Goal: Book appointment/travel/reservation

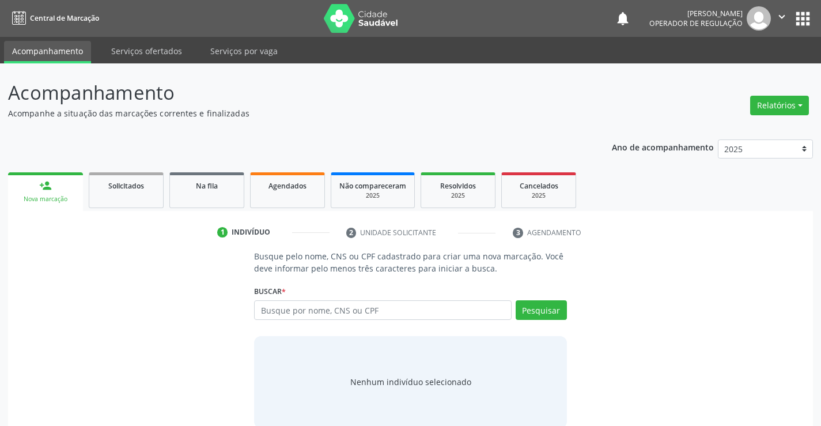
click at [306, 314] on input "text" at bounding box center [382, 310] width 257 height 20
type input "06140473586"
click at [526, 304] on button "Pesquisar" at bounding box center [541, 310] width 51 height 20
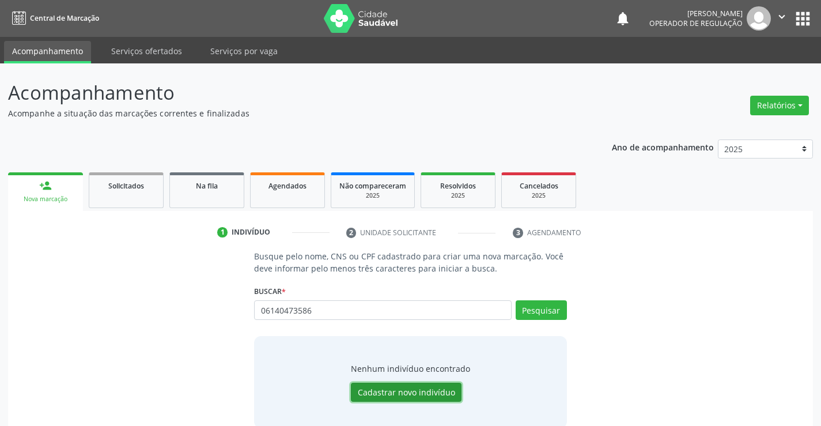
click at [402, 391] on button "Cadastrar novo indivíduo" at bounding box center [406, 393] width 111 height 20
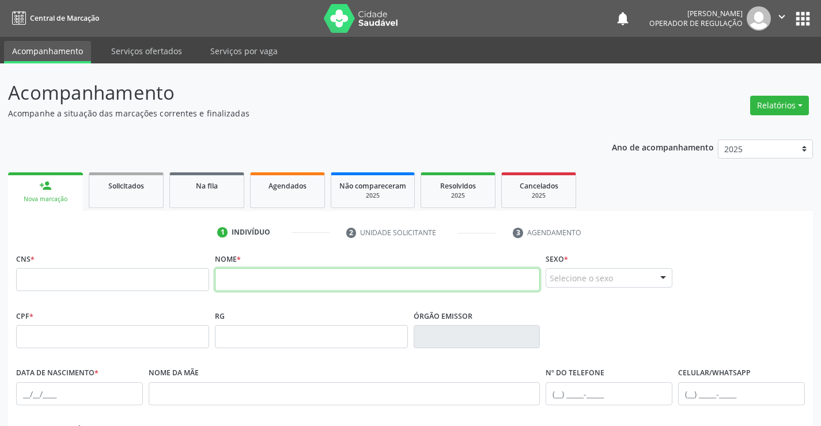
click at [237, 281] on input "text" at bounding box center [378, 279] width 326 height 23
type input "FLAVIO OLIVEIRA MARQUES DOMINGUES"
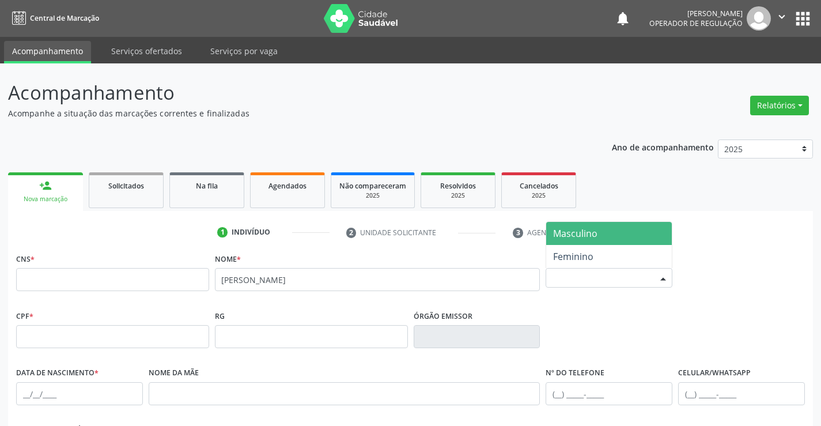
click at [583, 280] on div "Selecione o sexo" at bounding box center [609, 278] width 127 height 20
click at [593, 240] on span "Masculino" at bounding box center [609, 233] width 126 height 23
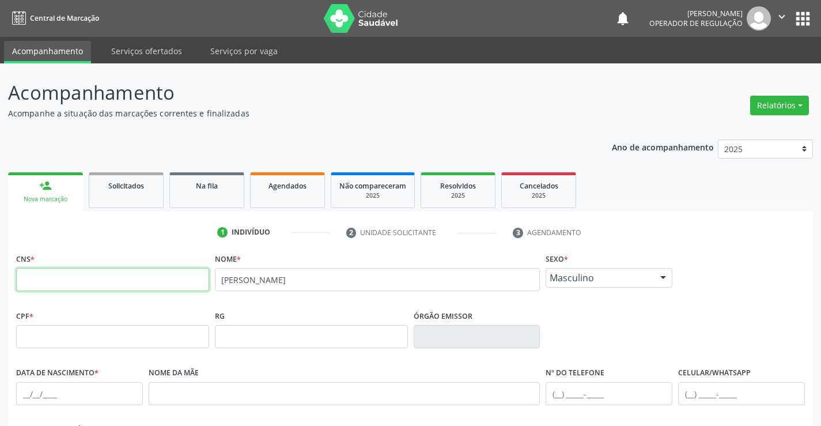
click at [154, 285] on input "text" at bounding box center [112, 279] width 193 height 23
type input "700 6089 0254 1362"
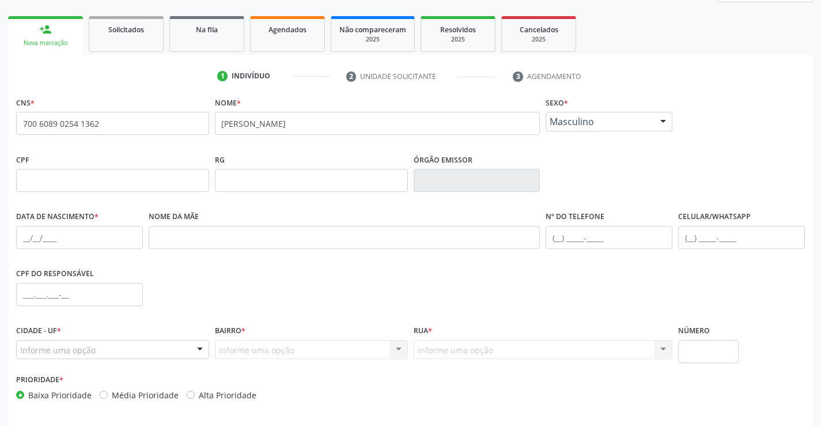
scroll to position [173, 0]
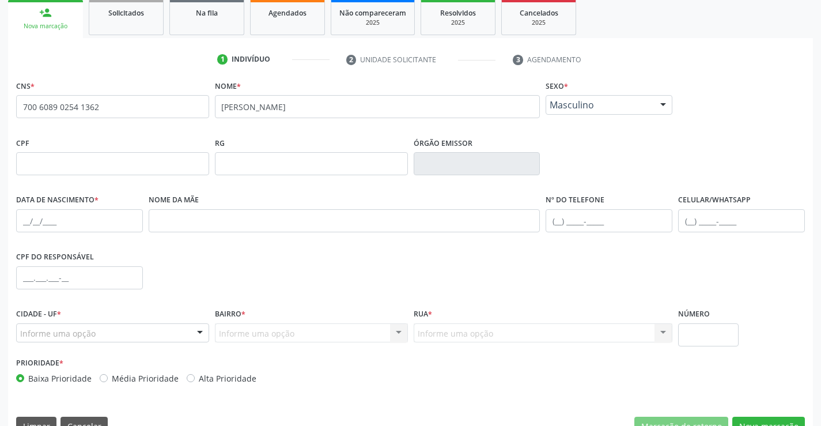
click at [125, 299] on div "CPF do responsável" at bounding box center [79, 276] width 133 height 57
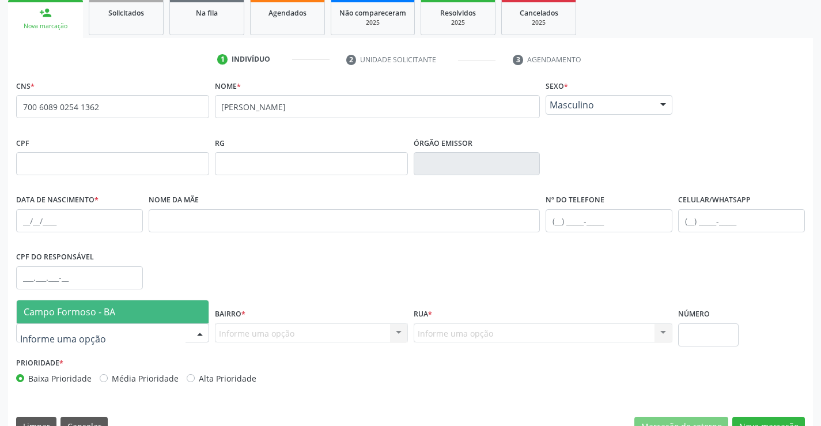
click at [110, 334] on div at bounding box center [112, 333] width 193 height 20
click at [124, 314] on span "Campo Formoso - BA" at bounding box center [113, 311] width 192 height 23
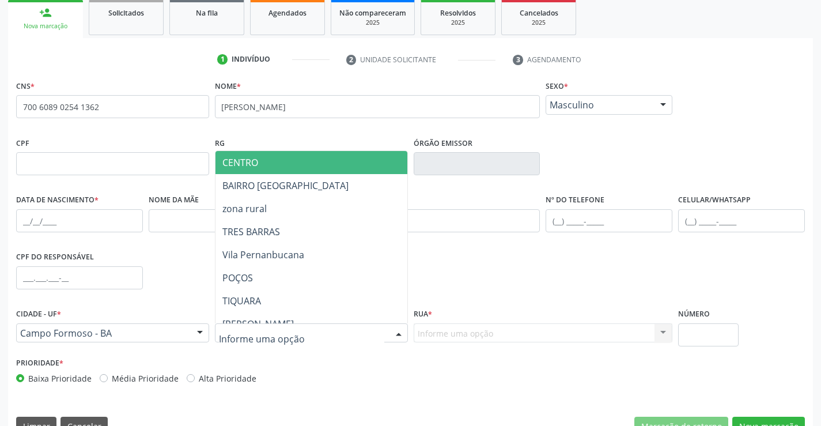
click at [294, 336] on div at bounding box center [311, 333] width 193 height 20
click at [357, 171] on span "CENTRO" at bounding box center [340, 162] width 249 height 23
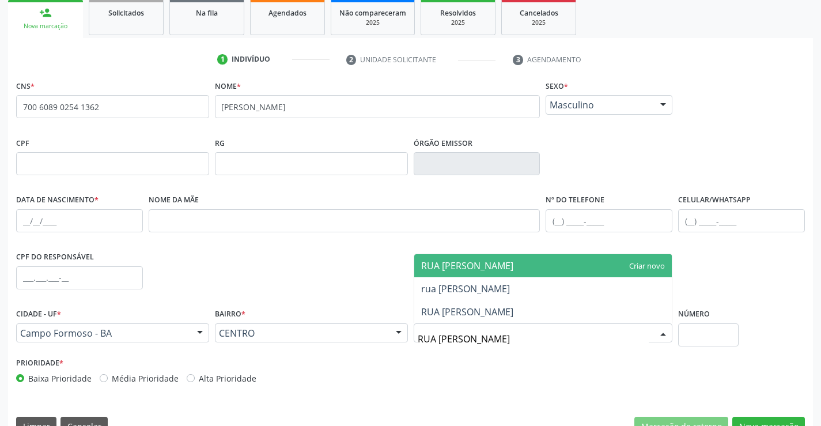
type input "RUA ANTONIO LI"
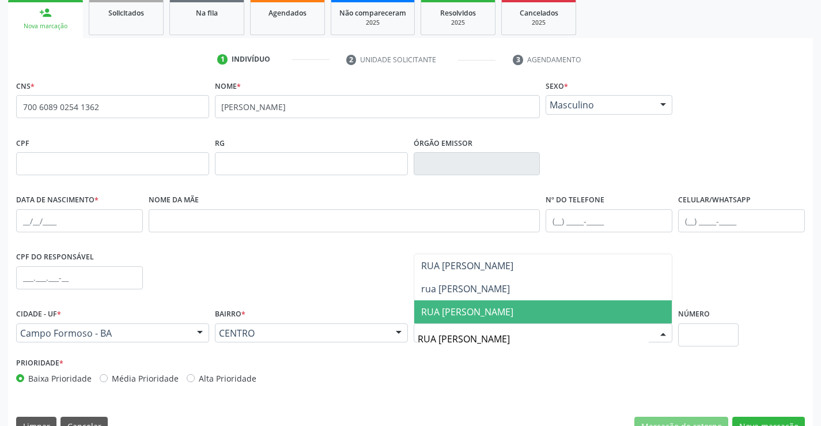
click at [454, 307] on span "RUA [PERSON_NAME]" at bounding box center [467, 312] width 92 height 13
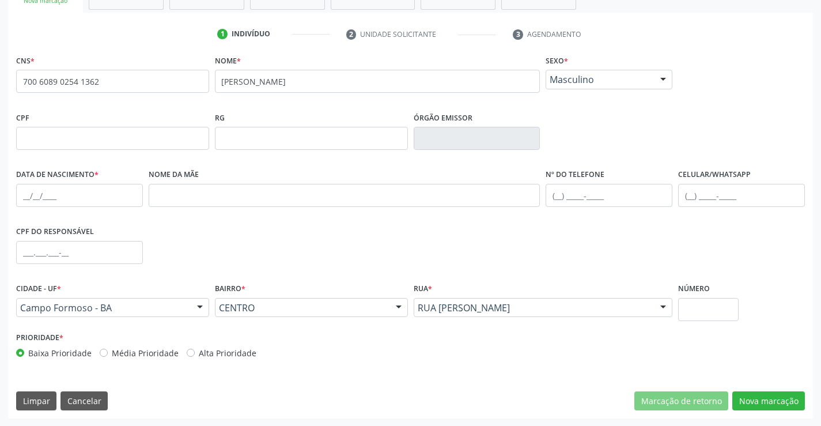
scroll to position [199, 0]
click at [772, 403] on button "Nova marcação" at bounding box center [769, 401] width 73 height 20
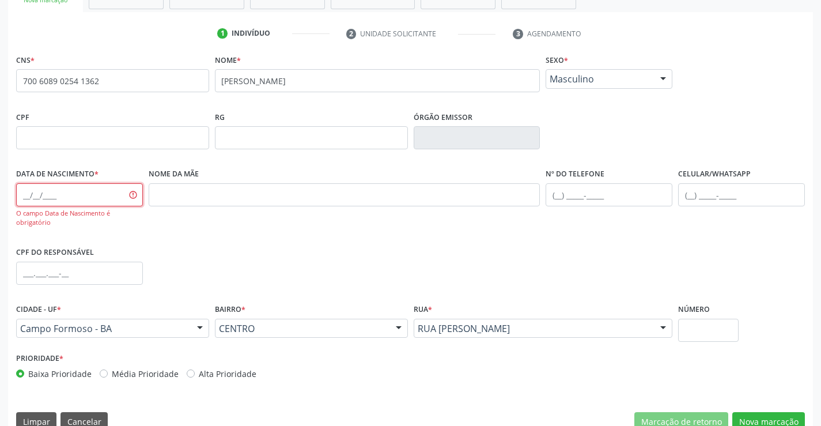
click at [87, 194] on input "text" at bounding box center [79, 194] width 127 height 23
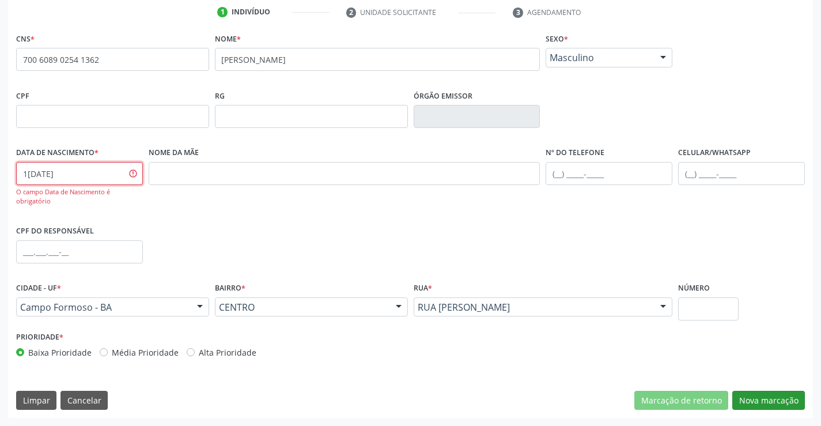
type input "[DATE]"
click at [775, 398] on button "Nova marcação" at bounding box center [769, 401] width 73 height 20
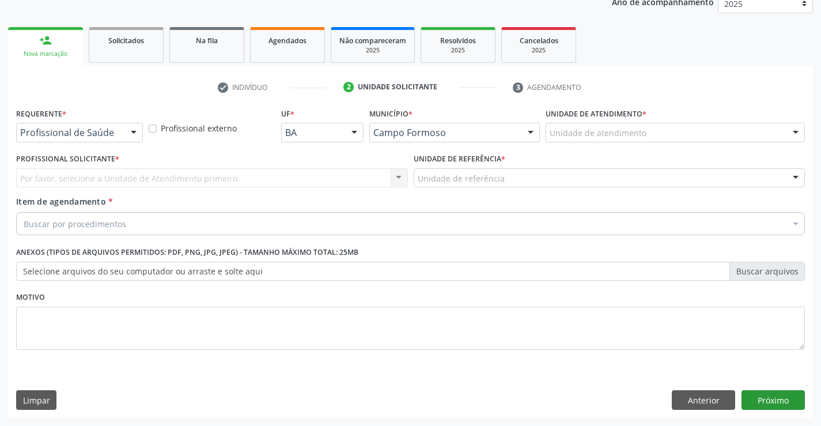
scroll to position [145, 0]
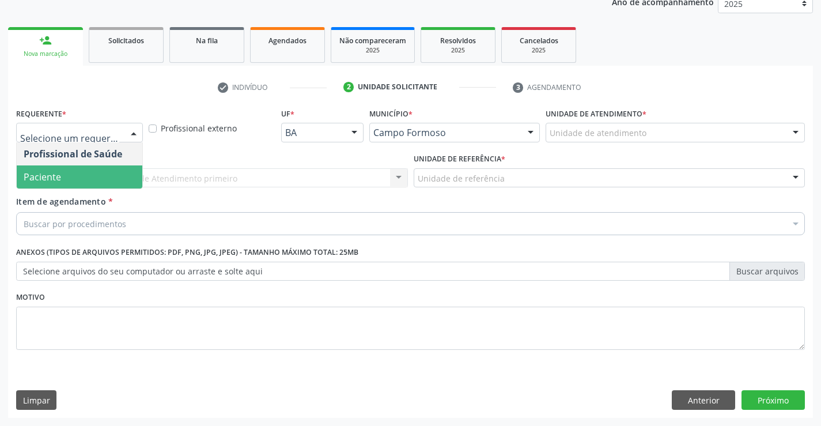
click at [64, 181] on span "Paciente" at bounding box center [80, 176] width 126 height 23
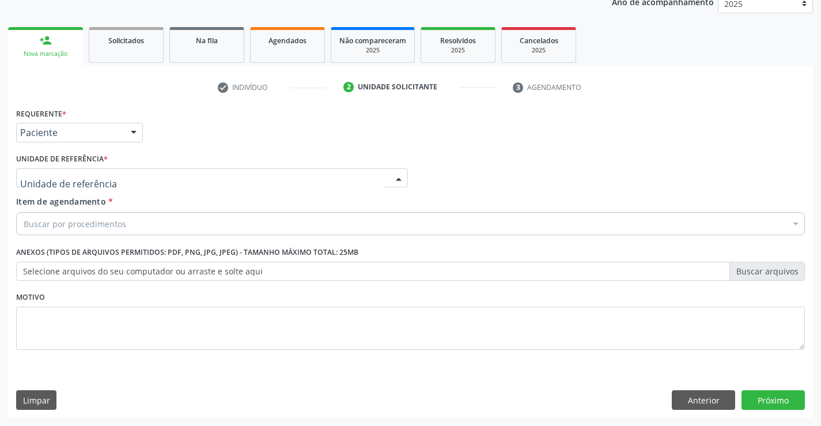
click at [115, 177] on div at bounding box center [212, 178] width 392 height 20
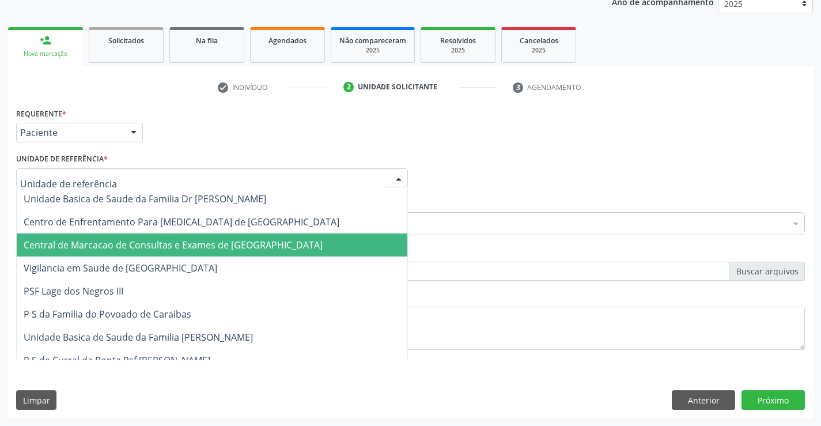
click at [111, 236] on span "Central de Marcacao de Consultas e Exames de [GEOGRAPHIC_DATA]" at bounding box center [212, 244] width 391 height 23
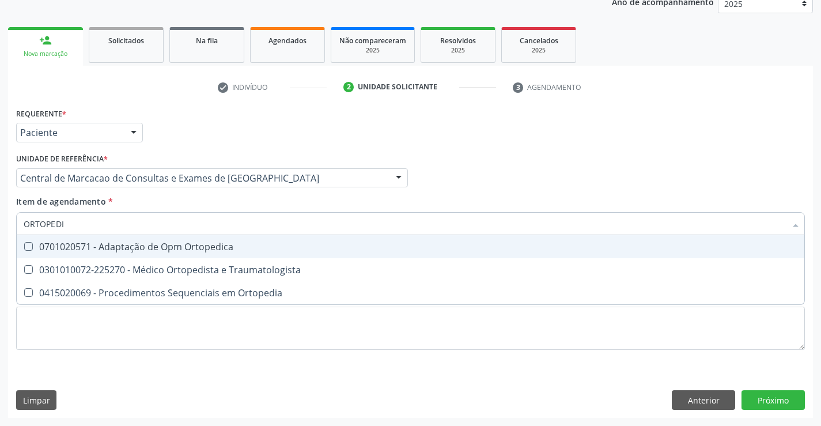
type input "ORTOPEDIS"
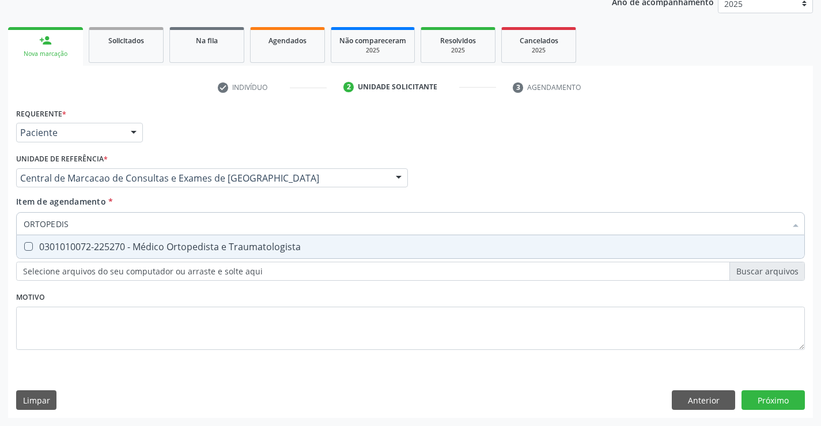
click at [193, 248] on div "0301010072-225270 - Médico Ortopedista e Traumatologista" at bounding box center [411, 246] width 774 height 9
checkbox Traumatologista "true"
click at [797, 395] on div "Requerente * Paciente Profissional de Saúde Paciente Nenhum resultado encontrad…" at bounding box center [410, 261] width 805 height 313
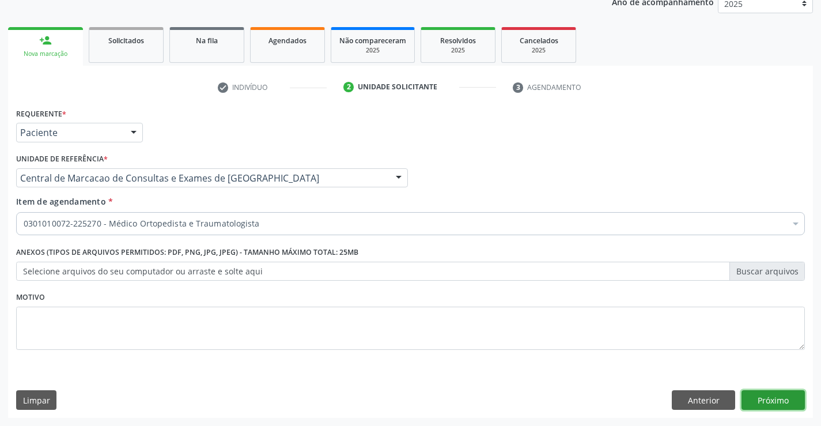
click at [774, 391] on button "Próximo" at bounding box center [773, 400] width 63 height 20
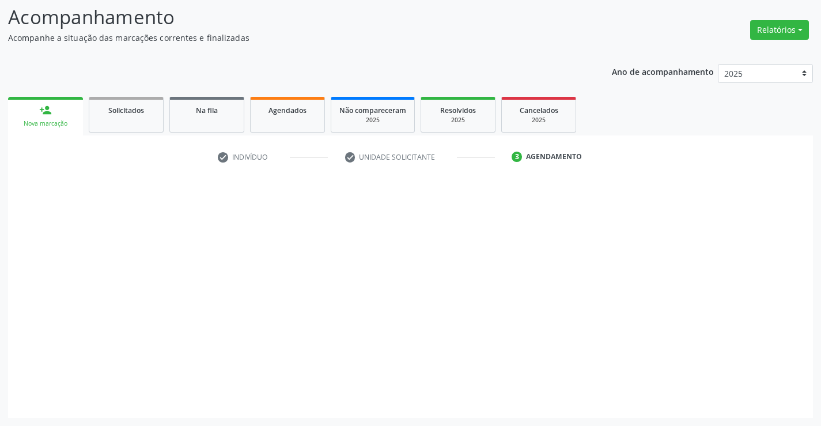
scroll to position [76, 0]
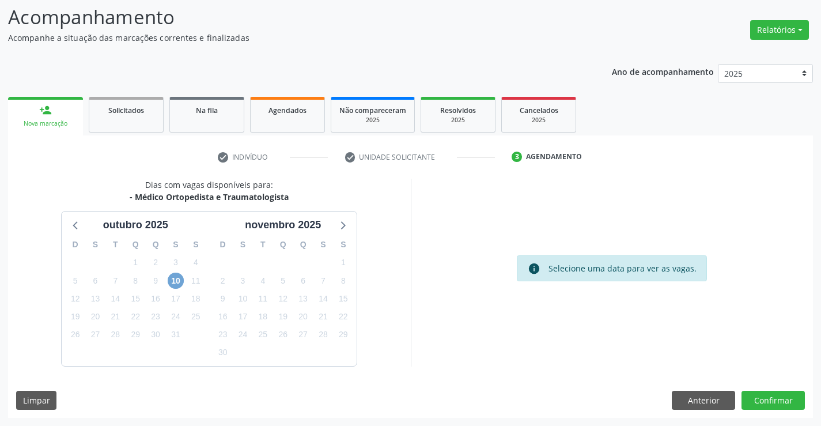
click at [182, 285] on span "10" at bounding box center [176, 281] width 16 height 16
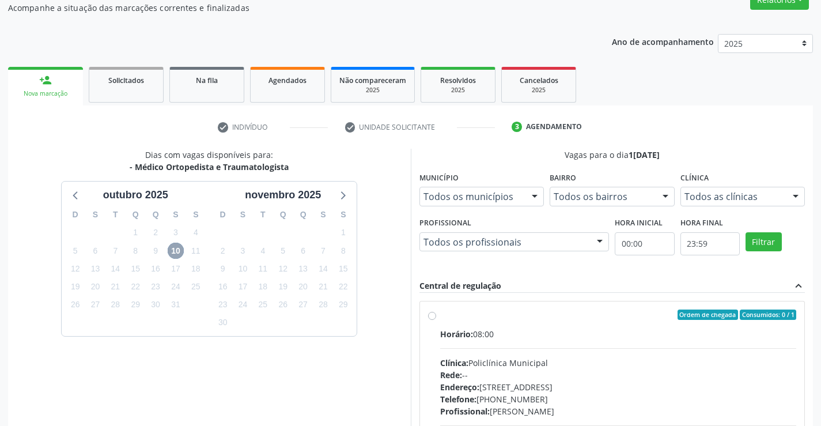
scroll to position [242, 0]
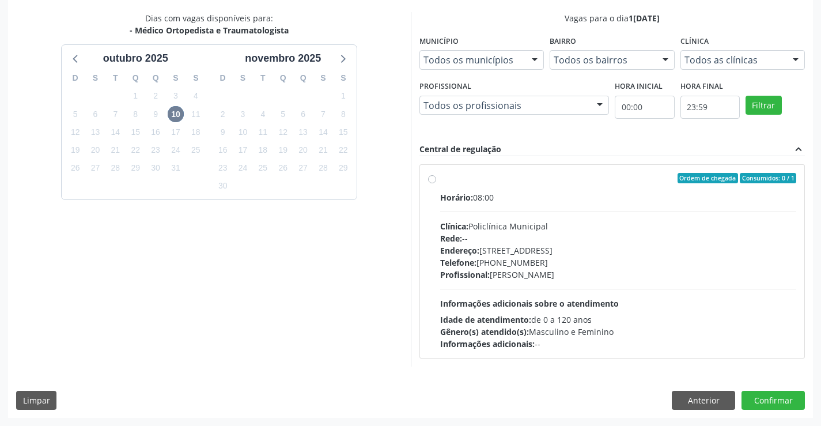
click at [654, 287] on div "Horário: 08:00 Clínica: Policlínica Municipal Rede: -- Endereço: Predio, nº 386…" at bounding box center [618, 270] width 357 height 159
click at [436, 183] on input "Ordem de chegada Consumidos: 0 / 1 Horário: 08:00 Clínica: Policlínica Municipa…" at bounding box center [432, 178] width 8 height 10
radio input "true"
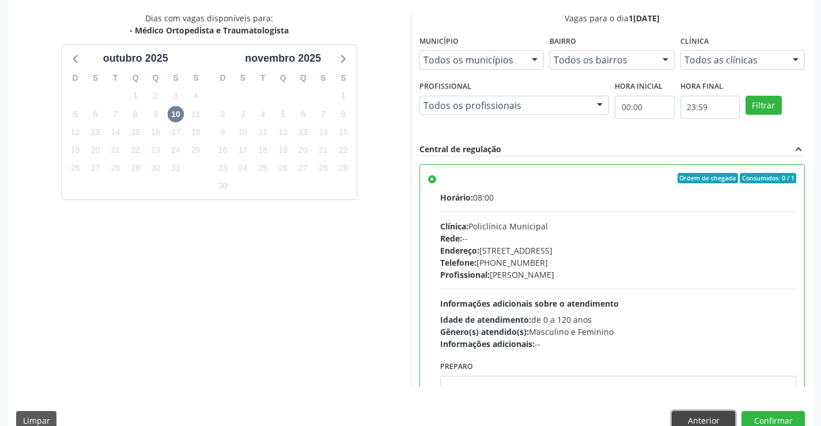
click at [701, 418] on button "Anterior" at bounding box center [703, 421] width 63 height 20
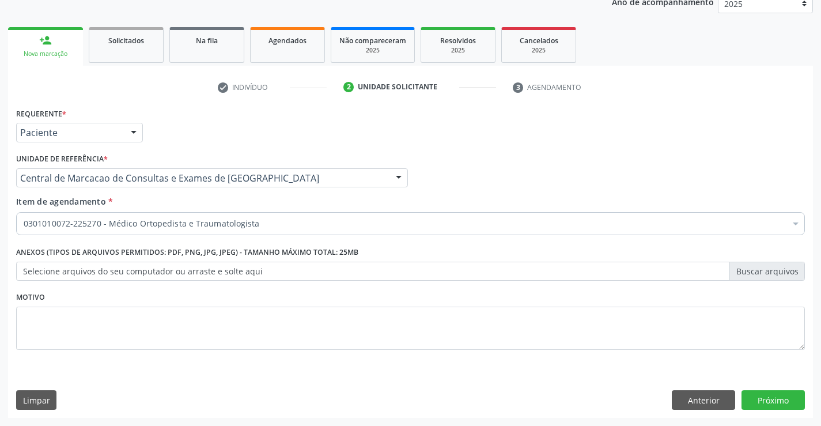
scroll to position [145, 0]
click at [779, 395] on button "Próximo" at bounding box center [773, 400] width 63 height 20
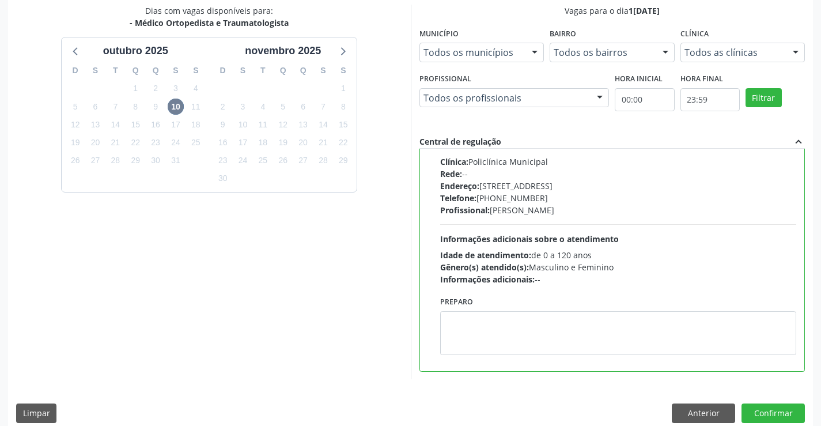
scroll to position [263, 0]
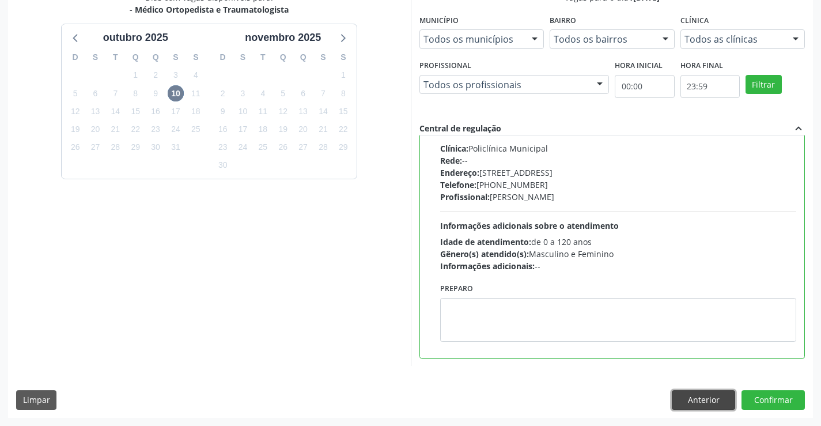
click at [684, 394] on button "Anterior" at bounding box center [703, 400] width 63 height 20
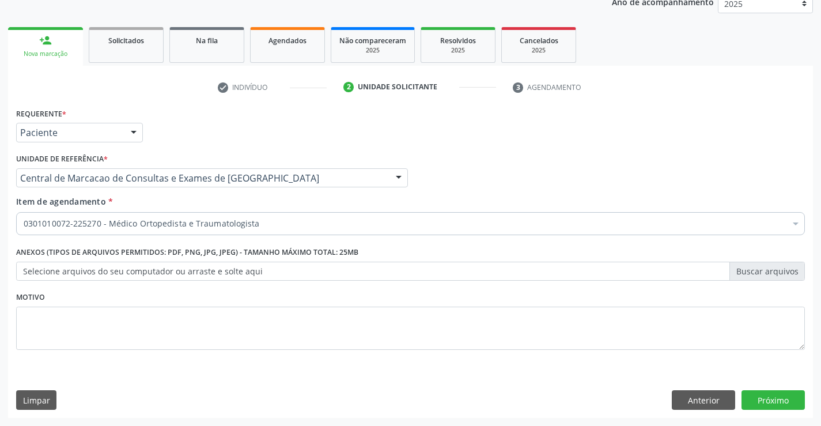
scroll to position [145, 0]
click at [684, 394] on button "Anterior" at bounding box center [703, 400] width 63 height 20
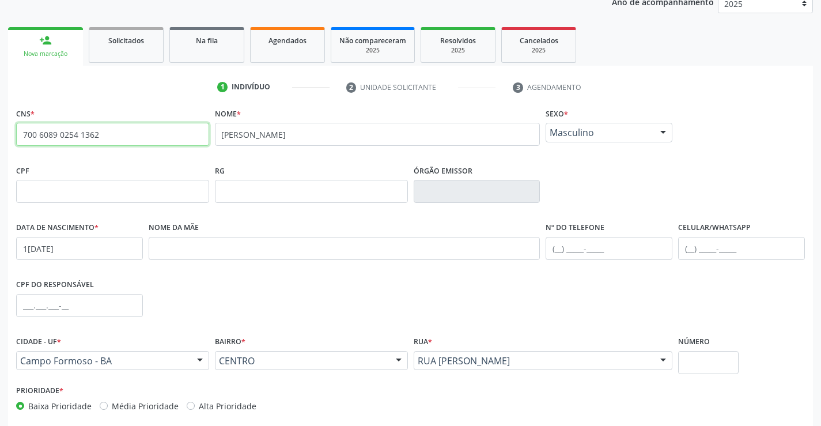
drag, startPoint x: 137, startPoint y: 131, endPoint x: 0, endPoint y: 135, distance: 137.3
click at [0, 135] on div "Acompanhamento Acompanhe a situação das marcações correntes e finalizadas Relat…" at bounding box center [410, 198] width 821 height 561
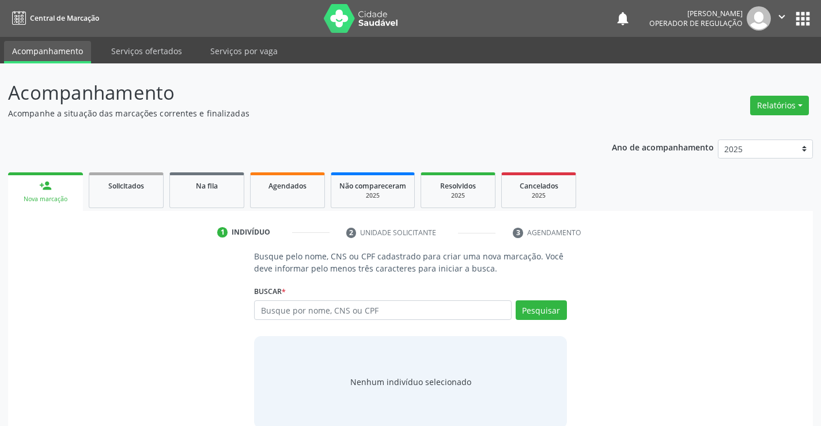
click at [328, 307] on input "text" at bounding box center [382, 310] width 257 height 20
type input "700 6089 0254 1362"
click at [526, 307] on button "Pesquisar" at bounding box center [541, 310] width 51 height 20
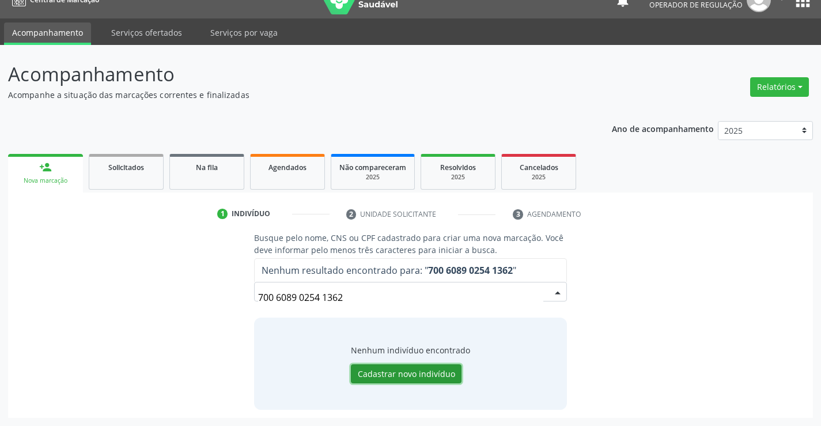
click at [414, 368] on button "Cadastrar novo indivíduo" at bounding box center [406, 374] width 111 height 20
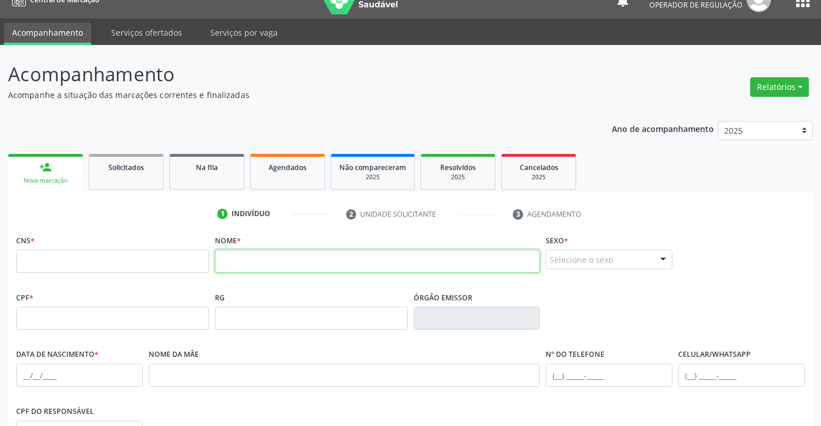
click at [247, 255] on input "text" at bounding box center [378, 261] width 326 height 23
type input "[PERSON_NAME]"
click at [620, 261] on div "Selecione o sexo" at bounding box center [609, 260] width 127 height 20
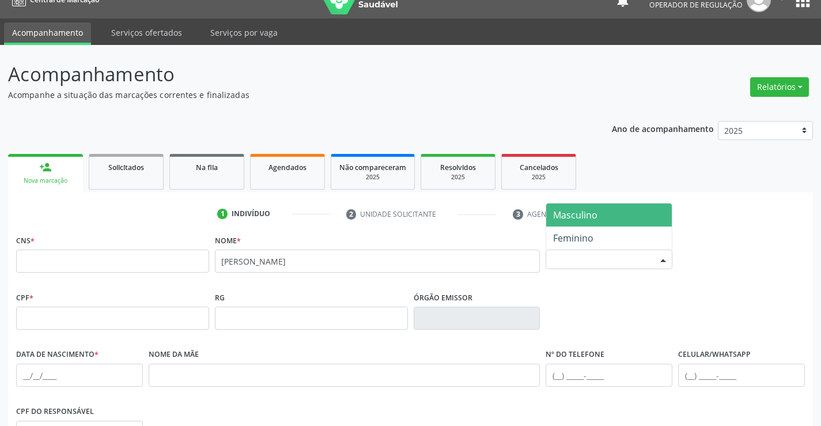
click at [628, 224] on span "Masculino" at bounding box center [609, 214] width 126 height 23
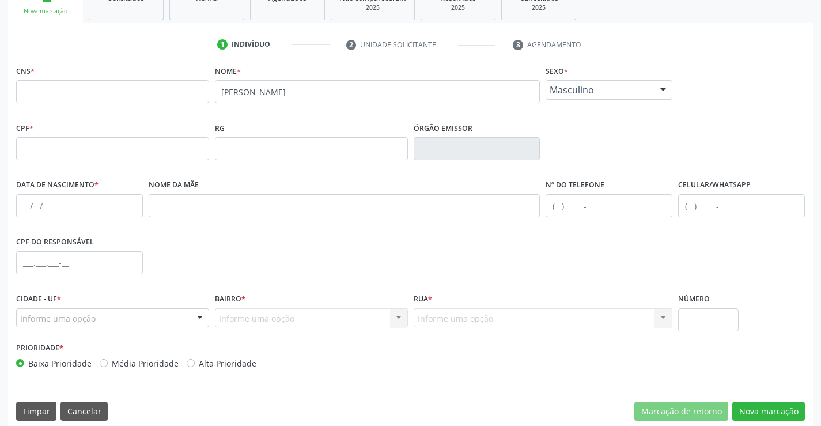
scroll to position [191, 0]
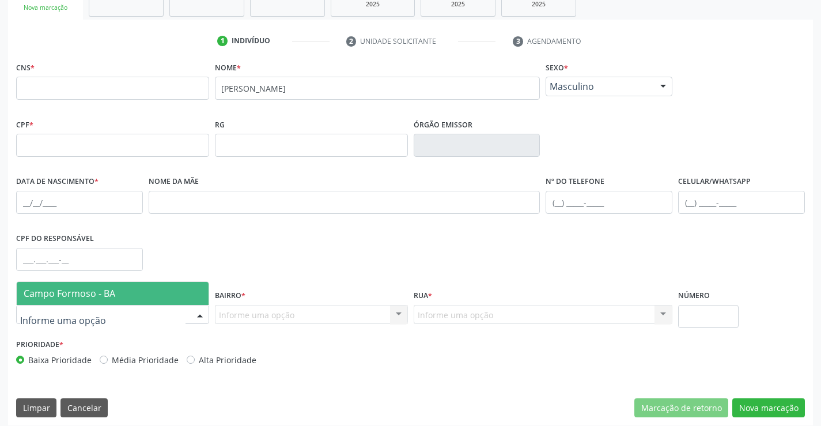
click at [123, 294] on span "Campo Formoso - BA" at bounding box center [113, 293] width 192 height 23
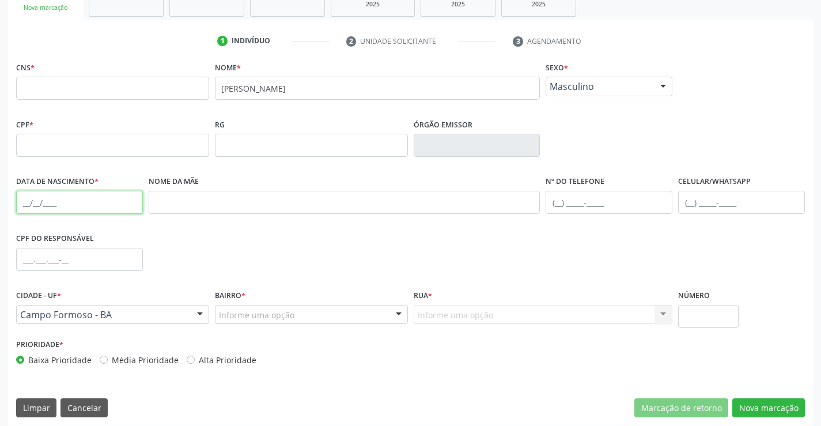
click at [110, 213] on input "text" at bounding box center [79, 202] width 127 height 23
type input "[DATE]"
click at [327, 315] on div "Informe uma opção" at bounding box center [311, 315] width 193 height 20
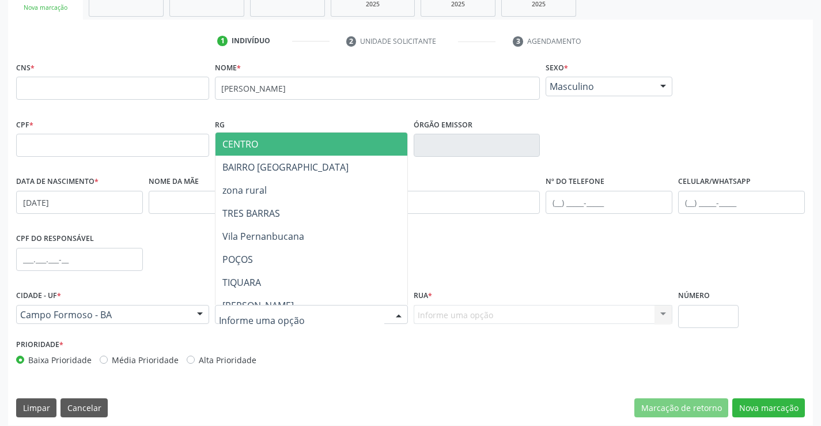
click at [356, 142] on span "CENTRO" at bounding box center [340, 144] width 249 height 23
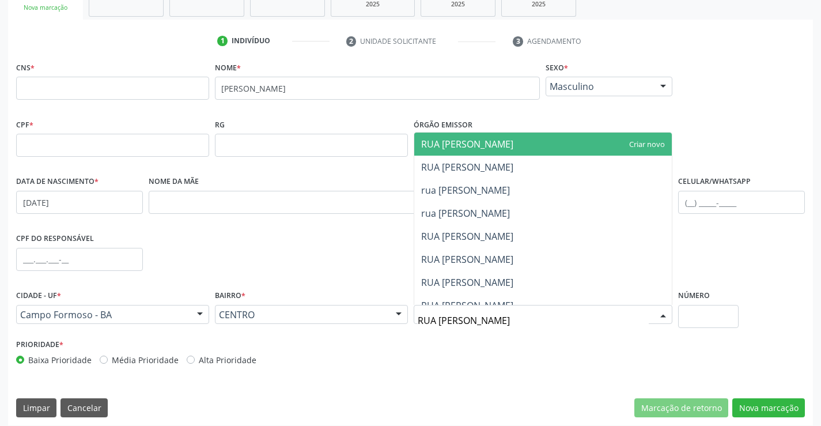
type input "RUA [PERSON_NAME]"
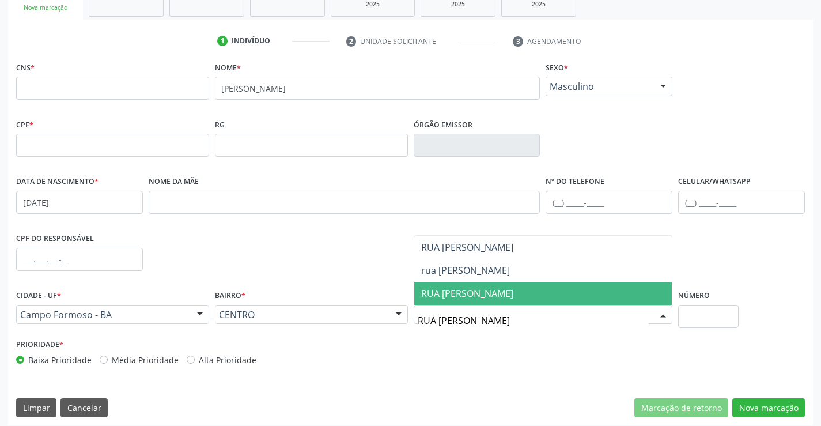
click at [534, 301] on span "RUA [PERSON_NAME]" at bounding box center [543, 293] width 258 height 23
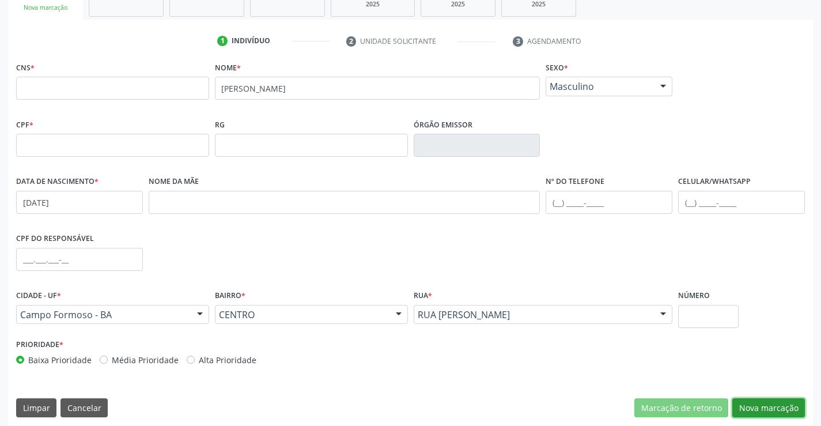
click at [779, 413] on button "Nova marcação" at bounding box center [769, 408] width 73 height 20
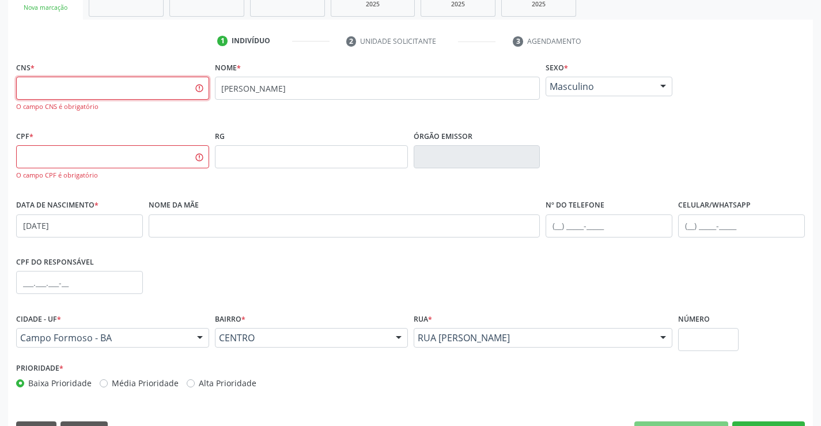
click at [145, 93] on input "text" at bounding box center [112, 88] width 193 height 23
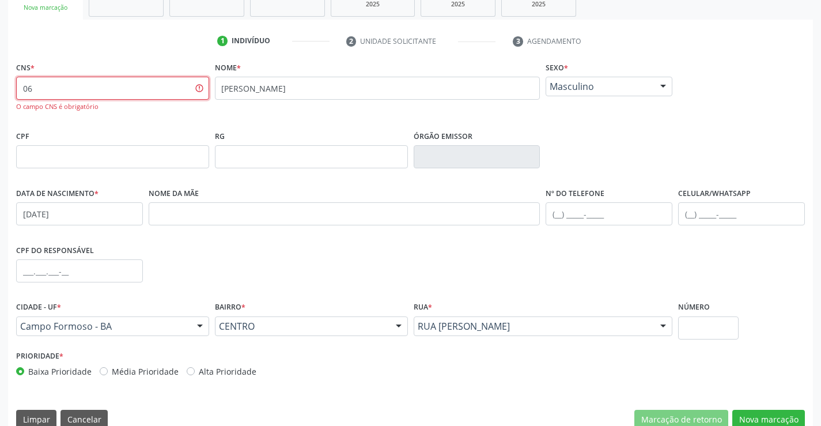
type input "0"
type input "700 6089 0254 1362"
click at [101, 164] on input "text" at bounding box center [112, 156] width 193 height 23
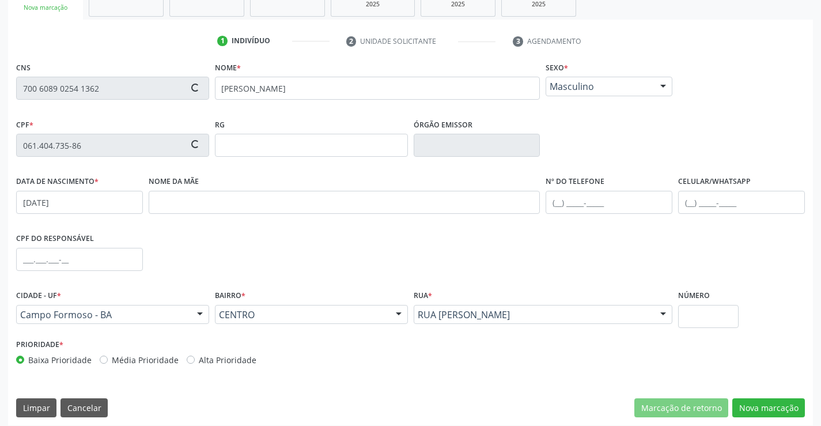
type input "061.404.735-86"
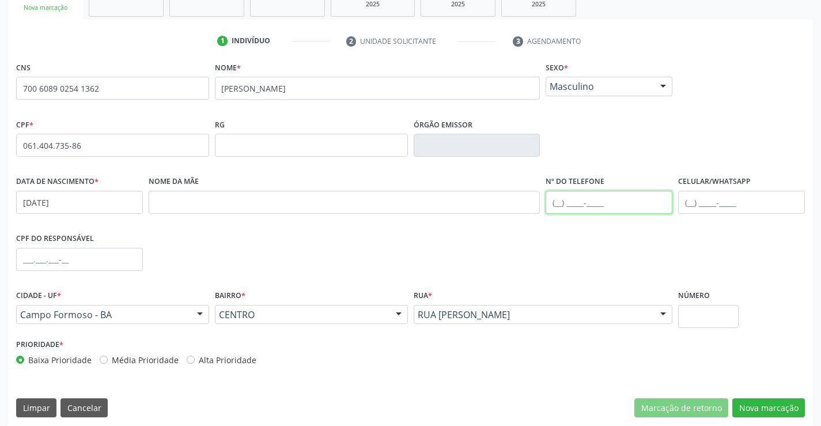
click at [598, 201] on input "text" at bounding box center [609, 202] width 127 height 23
type input "[PHONE_NUMBER]"
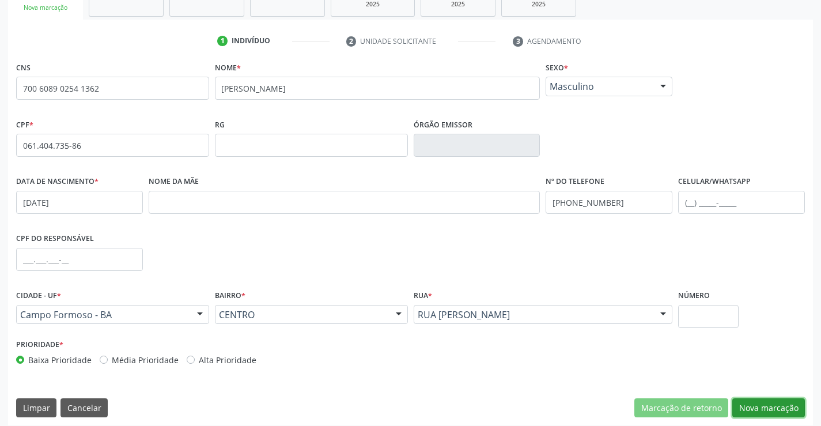
click at [775, 408] on button "Nova marcação" at bounding box center [769, 408] width 73 height 20
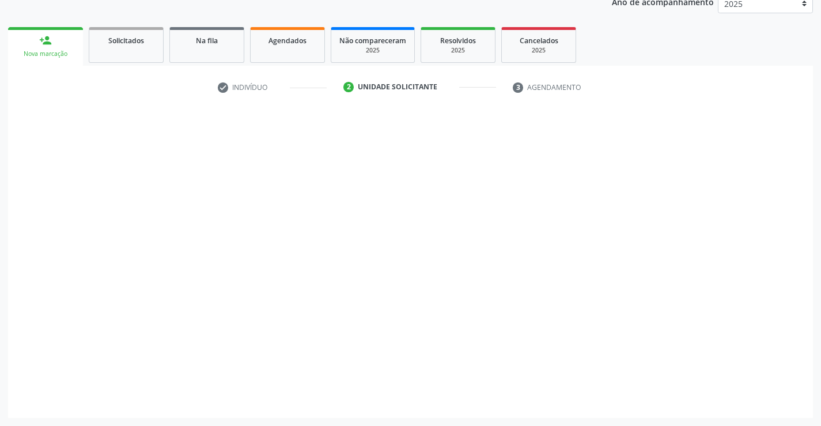
scroll to position [145, 0]
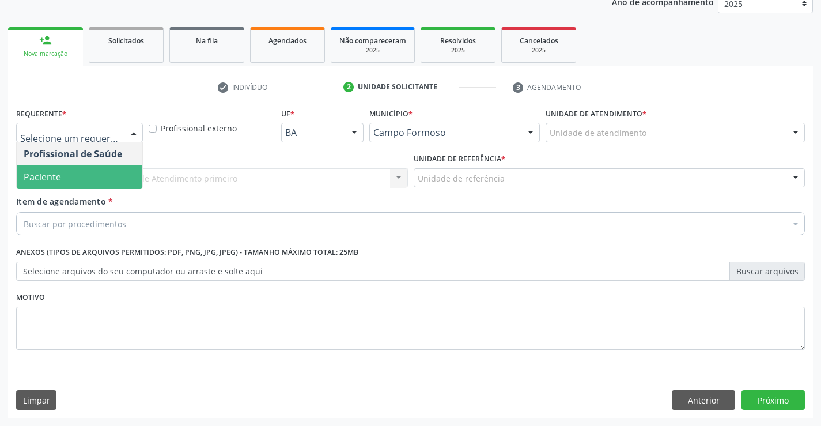
click at [63, 182] on span "Paciente" at bounding box center [80, 176] width 126 height 23
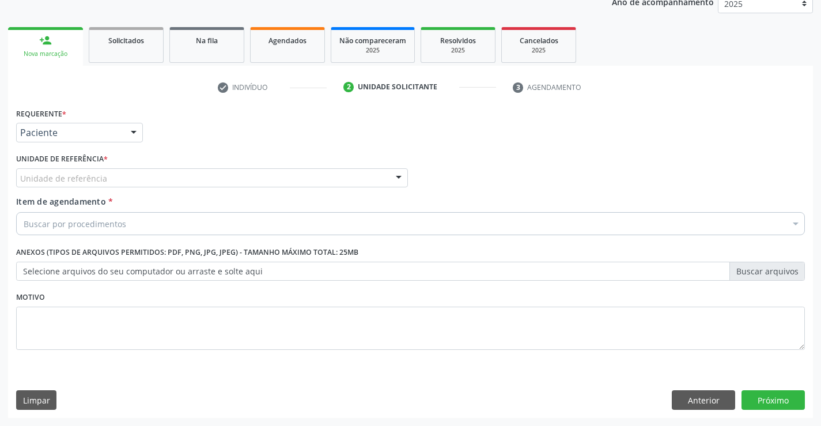
click at [133, 180] on div "Unidade de referência" at bounding box center [212, 178] width 392 height 20
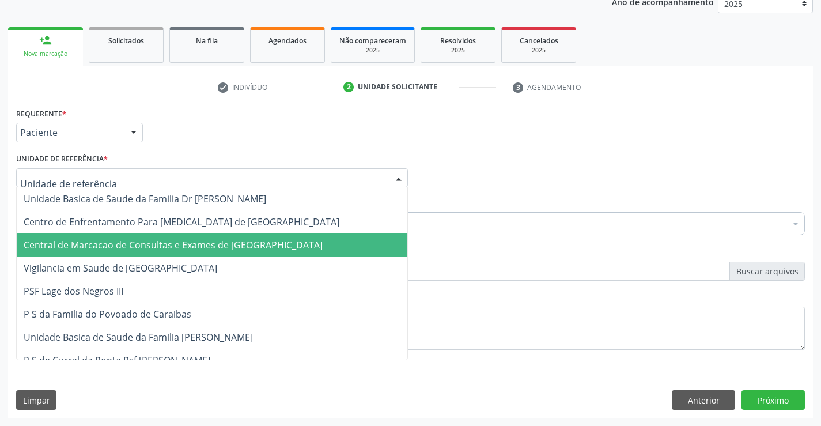
click at [127, 240] on span "Central de Marcacao de Consultas e Exames de [GEOGRAPHIC_DATA]" at bounding box center [173, 245] width 299 height 13
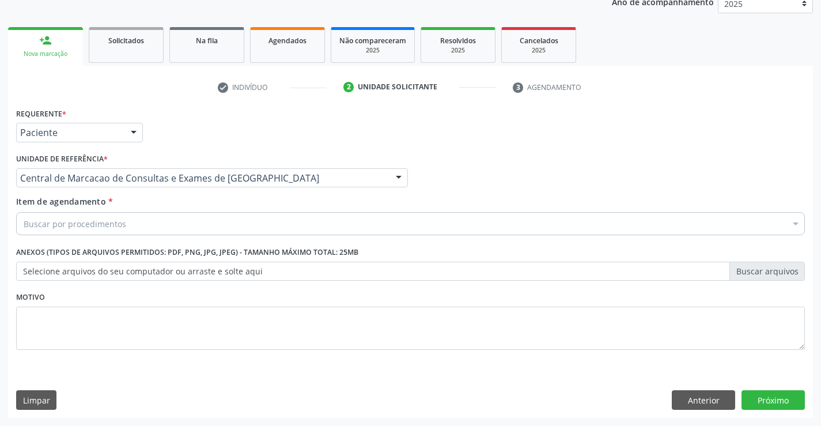
click at [131, 227] on div "Buscar por procedimentos" at bounding box center [410, 223] width 789 height 23
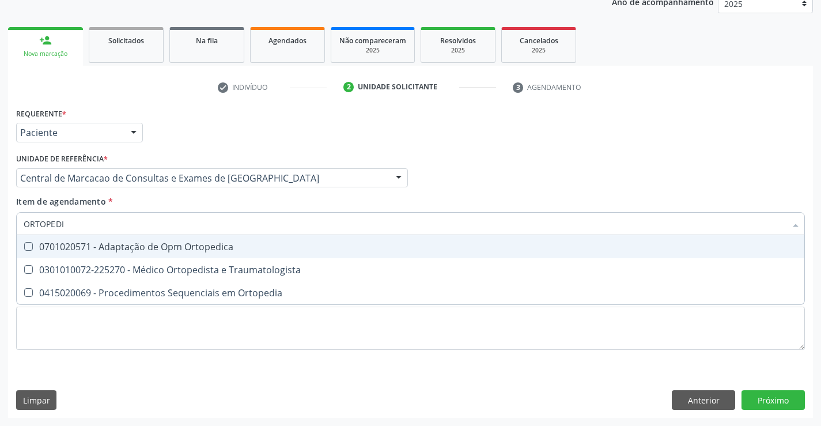
type input "ORTOPEDIS"
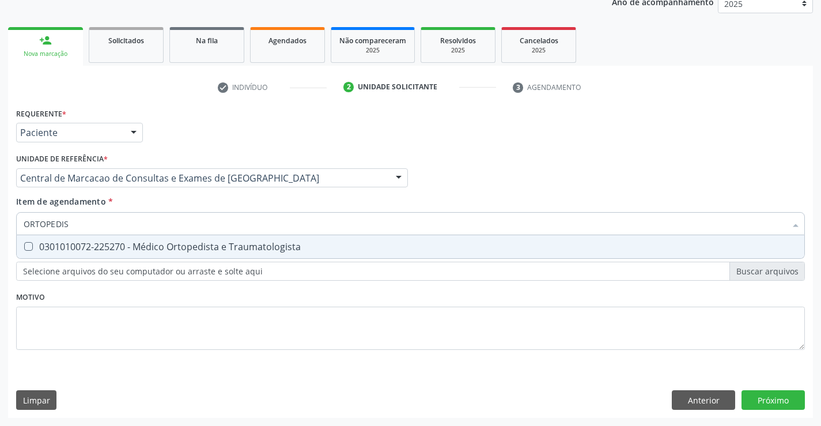
click at [176, 250] on div "0301010072-225270 - Médico Ortopedista e Traumatologista" at bounding box center [411, 246] width 774 height 9
checkbox Traumatologista "true"
click at [790, 405] on div "Requerente * Paciente Profissional de Saúde Paciente Nenhum resultado encontrad…" at bounding box center [410, 261] width 805 height 313
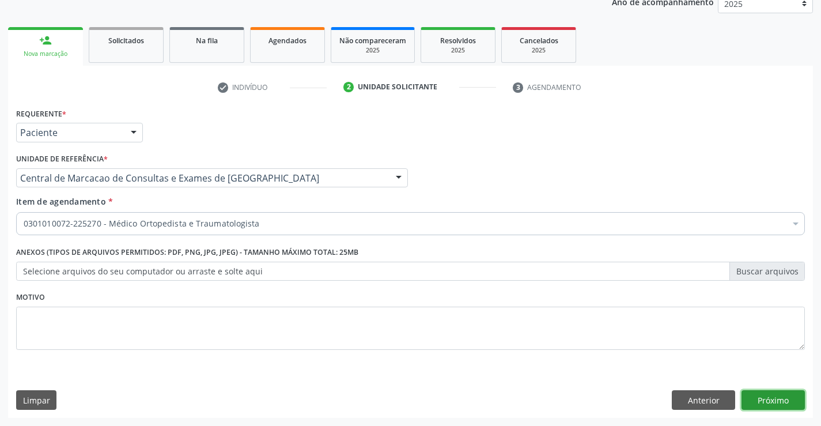
click at [751, 394] on button "Próximo" at bounding box center [773, 400] width 63 height 20
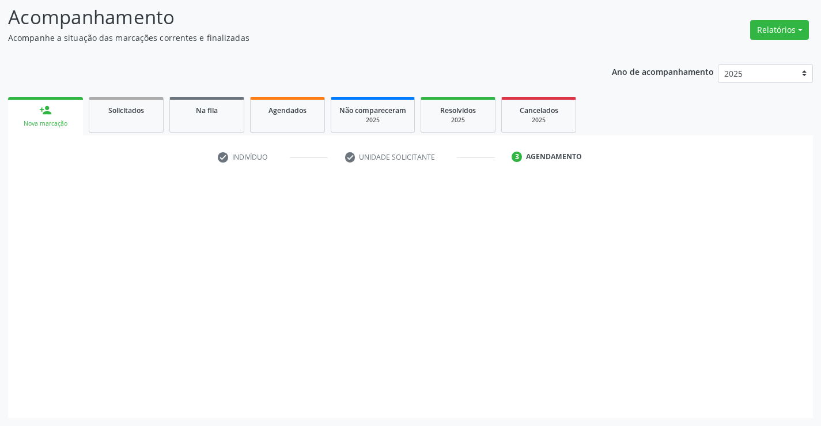
scroll to position [76, 0]
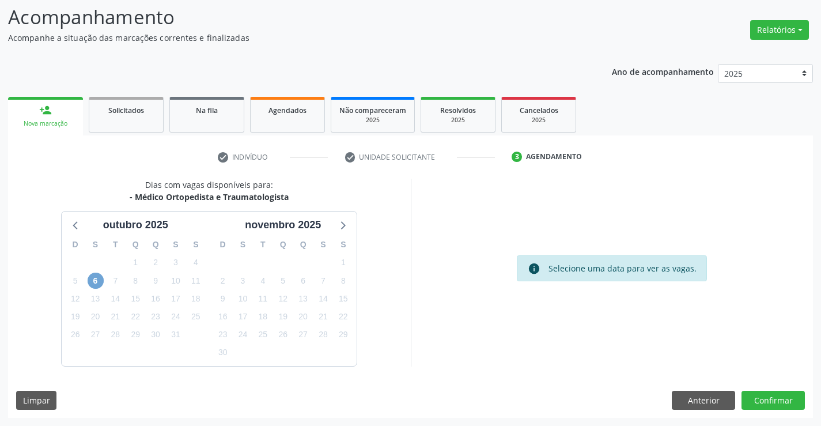
click at [96, 286] on span "6" at bounding box center [96, 281] width 16 height 16
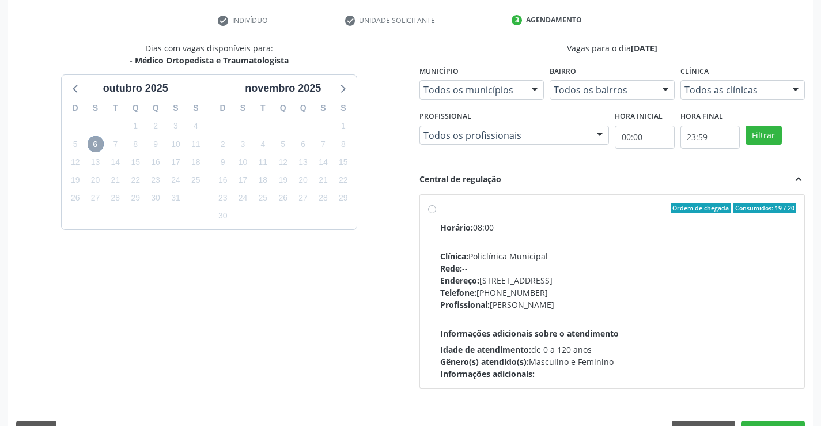
scroll to position [242, 0]
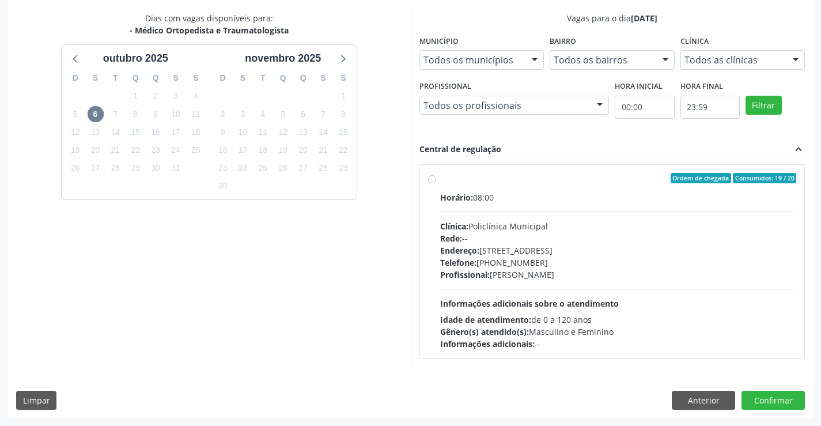
click at [711, 260] on div "Telefone: [PHONE_NUMBER]" at bounding box center [618, 263] width 357 height 12
click at [436, 183] on input "Ordem de chegada Consumidos: 19 / 20 Horário: 08:00 Clínica: Policlínica Munici…" at bounding box center [432, 178] width 8 height 10
radio input "true"
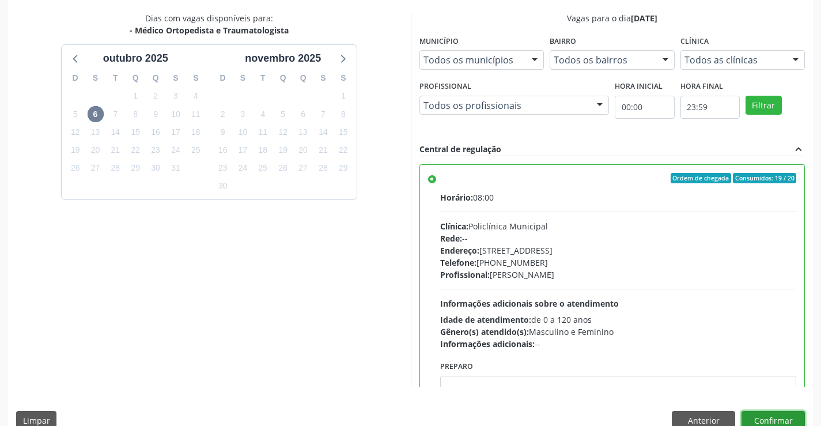
click at [755, 416] on button "Confirmar" at bounding box center [773, 421] width 63 height 20
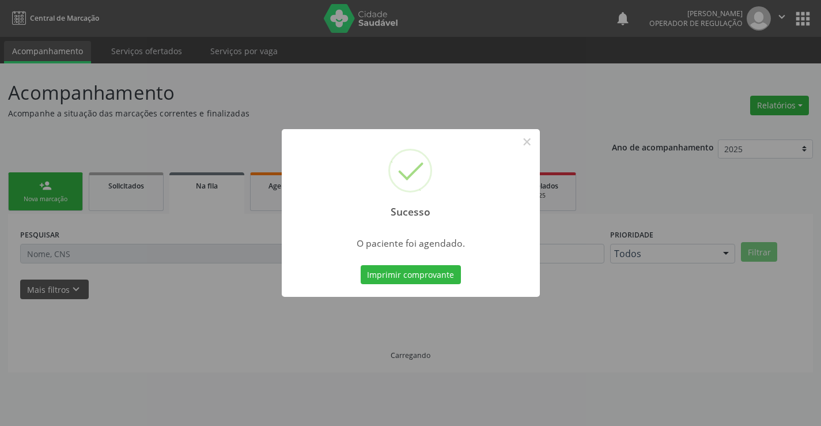
scroll to position [0, 0]
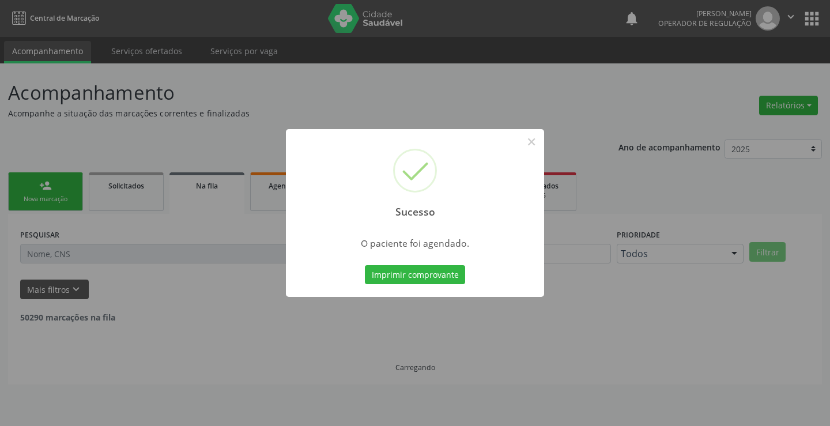
click at [365, 265] on button "Imprimir comprovante" at bounding box center [415, 275] width 100 height 20
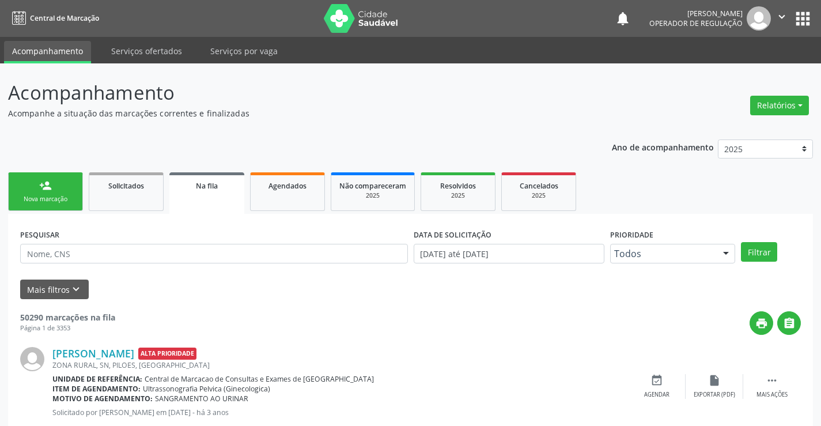
click at [779, 18] on icon "" at bounding box center [782, 16] width 13 height 13
click at [735, 73] on link "Sair" at bounding box center [753, 70] width 80 height 16
